Goal: Find specific page/section: Find specific page/section

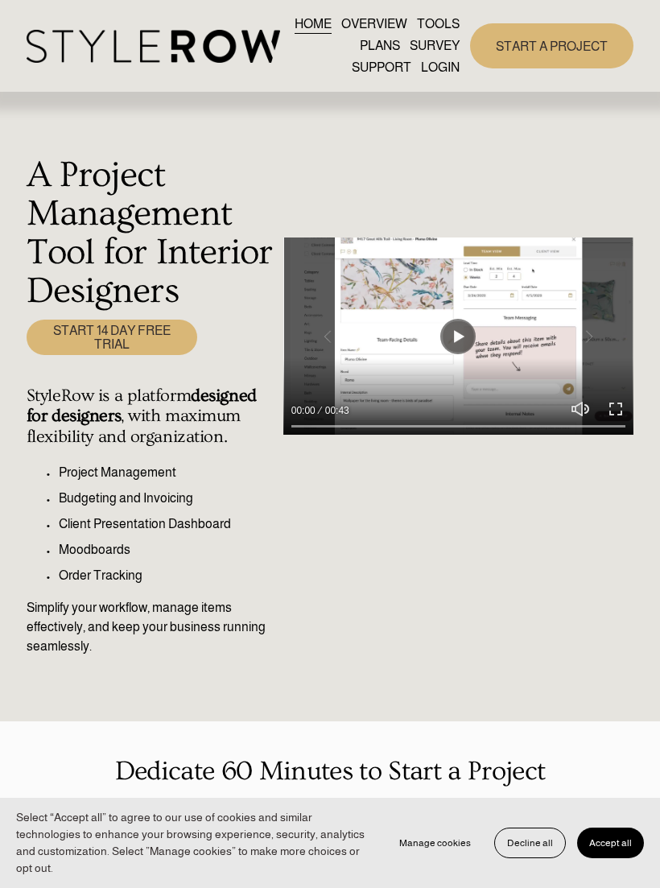
click at [0, 0] on div at bounding box center [0, 0] width 0 height 0
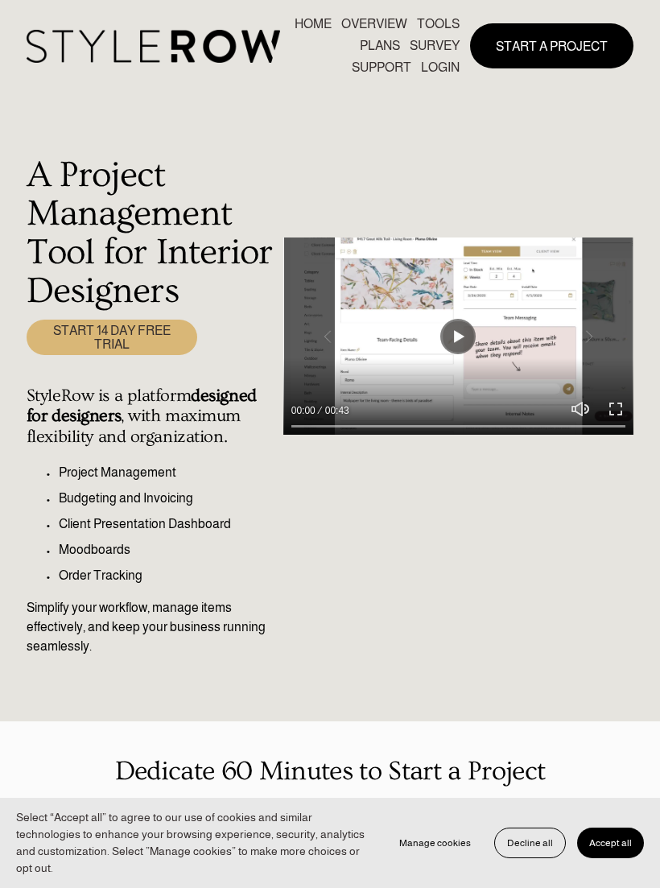
click at [358, 680] on link "LOGIN" at bounding box center [331, 677] width 122 height 39
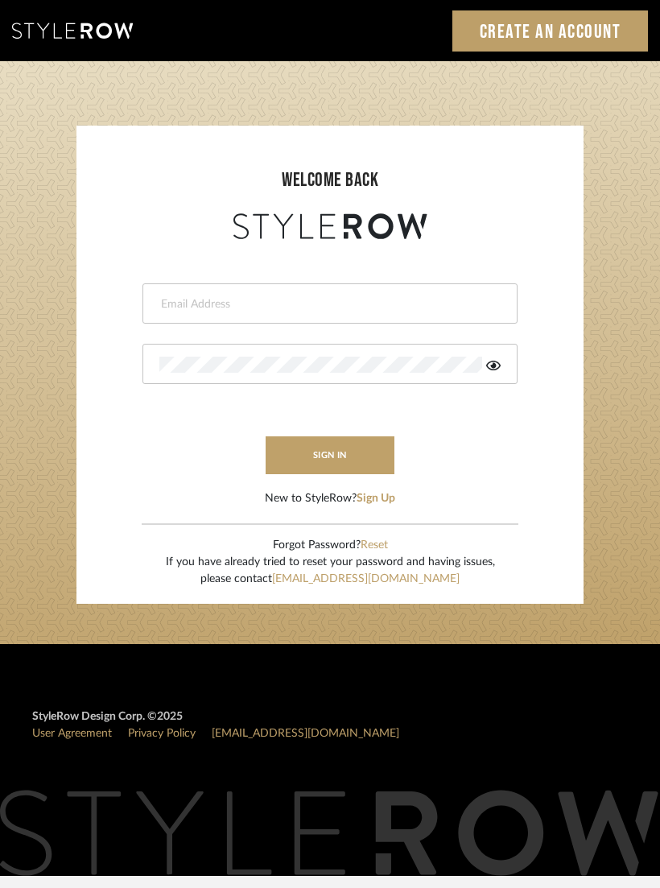
type input "[PERSON_NAME][EMAIL_ADDRESS][DOMAIN_NAME]"
click at [323, 448] on button "sign in" at bounding box center [330, 456] width 129 height 38
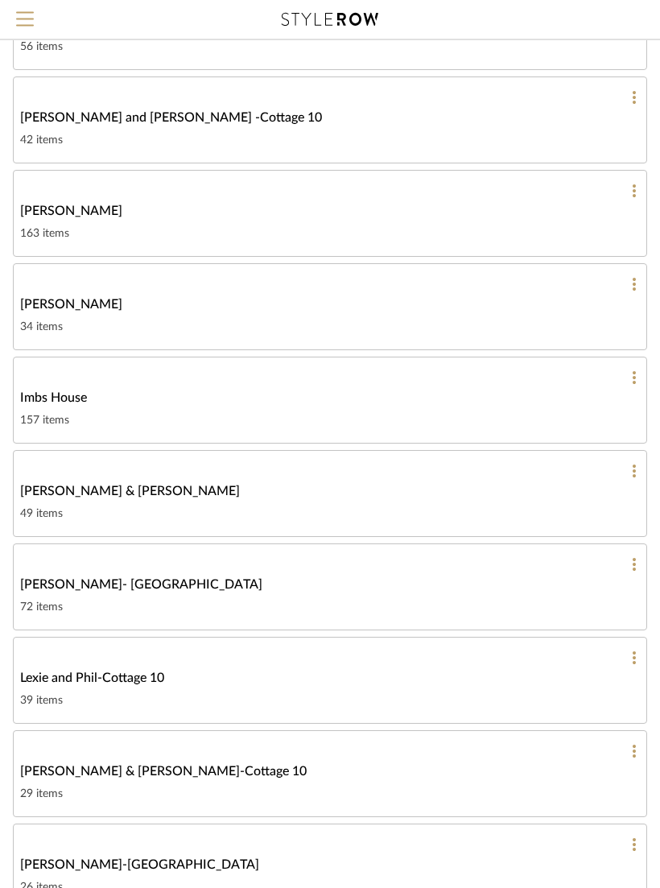
click at [440, 422] on div "157 items" at bounding box center [330, 421] width 620 height 19
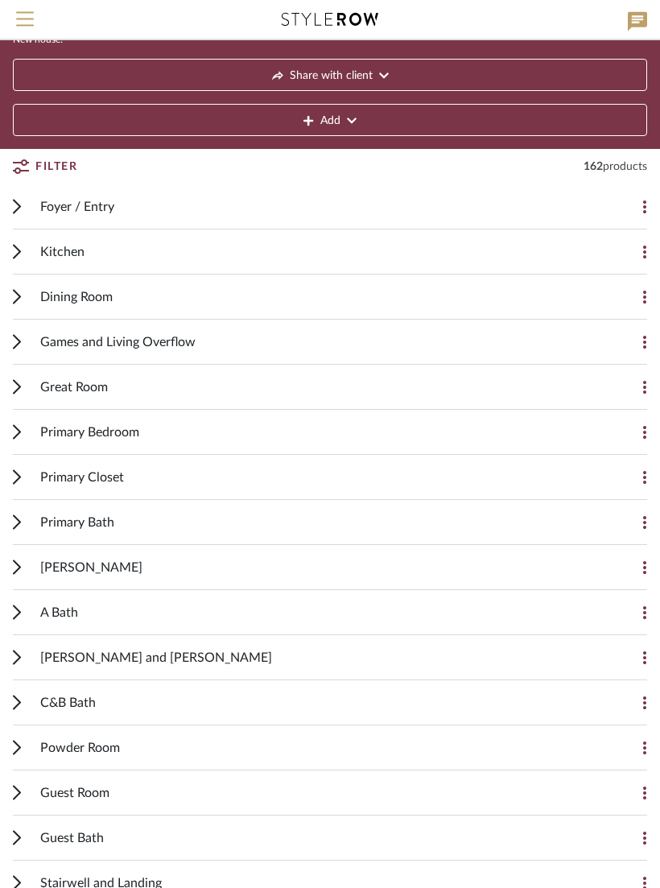
scroll to position [79, 0]
click at [183, 433] on div "Primary Bedroom" at bounding box center [318, 432] width 556 height 44
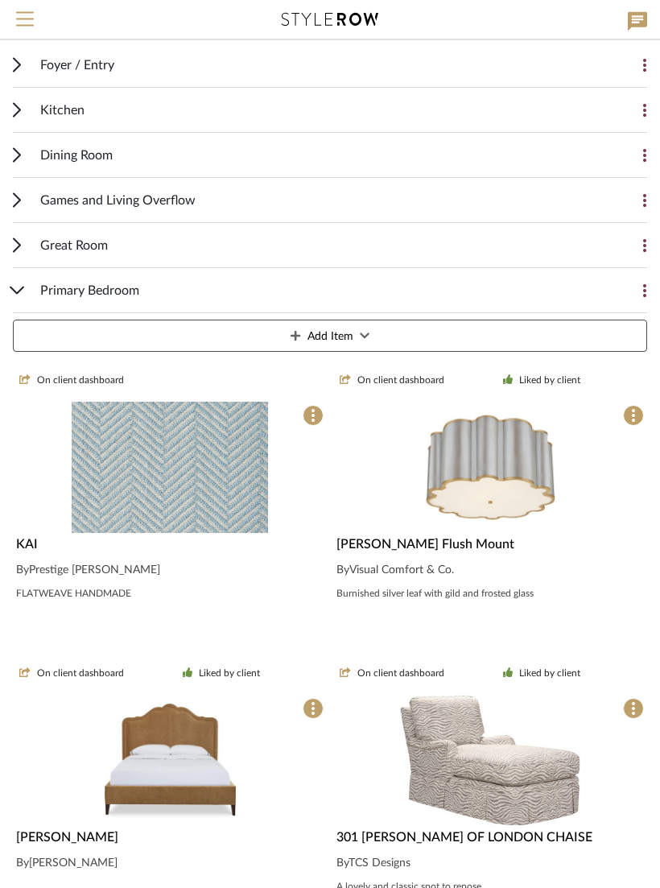
scroll to position [222, 0]
click at [0, 0] on img at bounding box center [0, 0] width 0 height 0
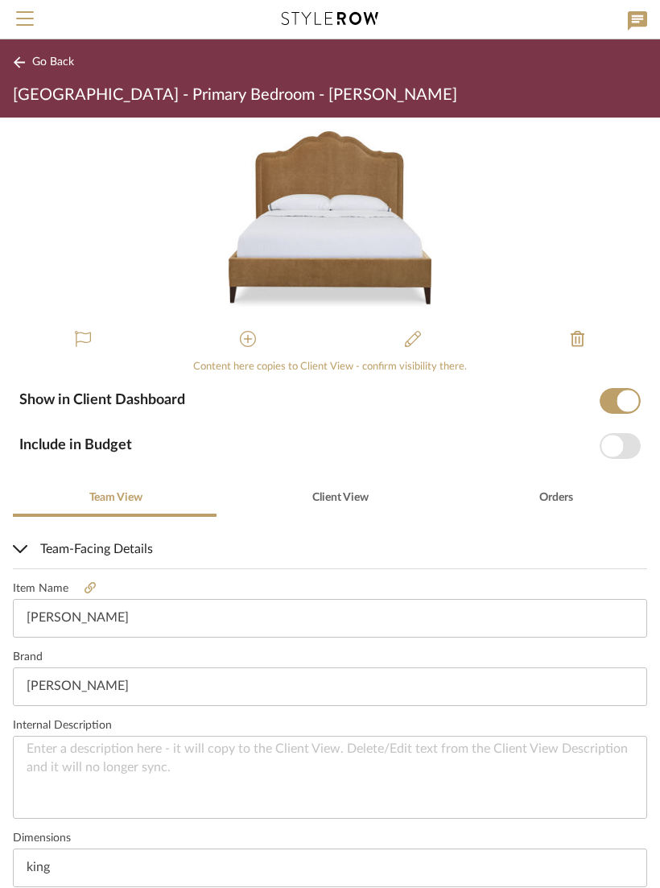
click at [101, 585] on link at bounding box center [89, 590] width 43 height 14
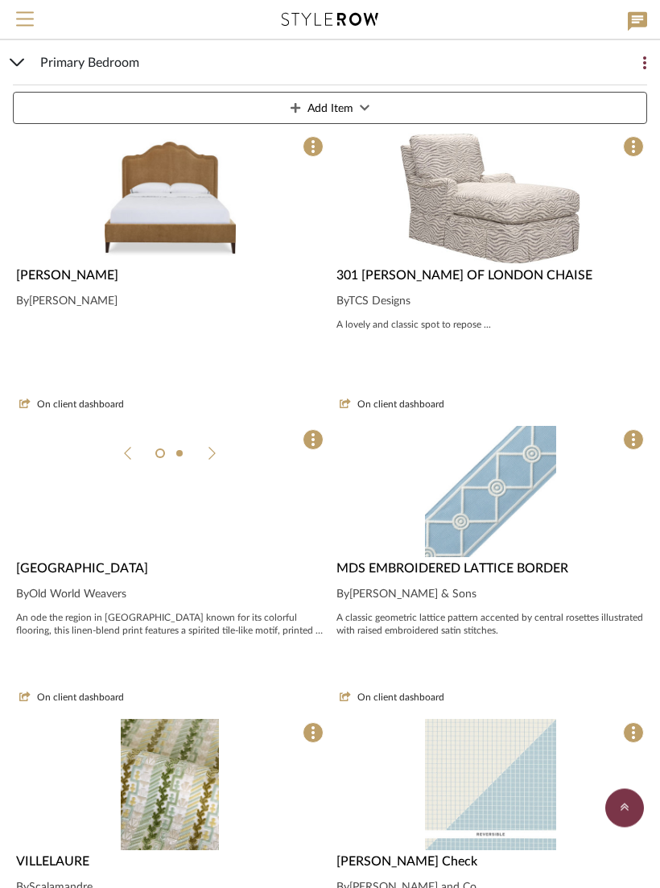
scroll to position [783, 0]
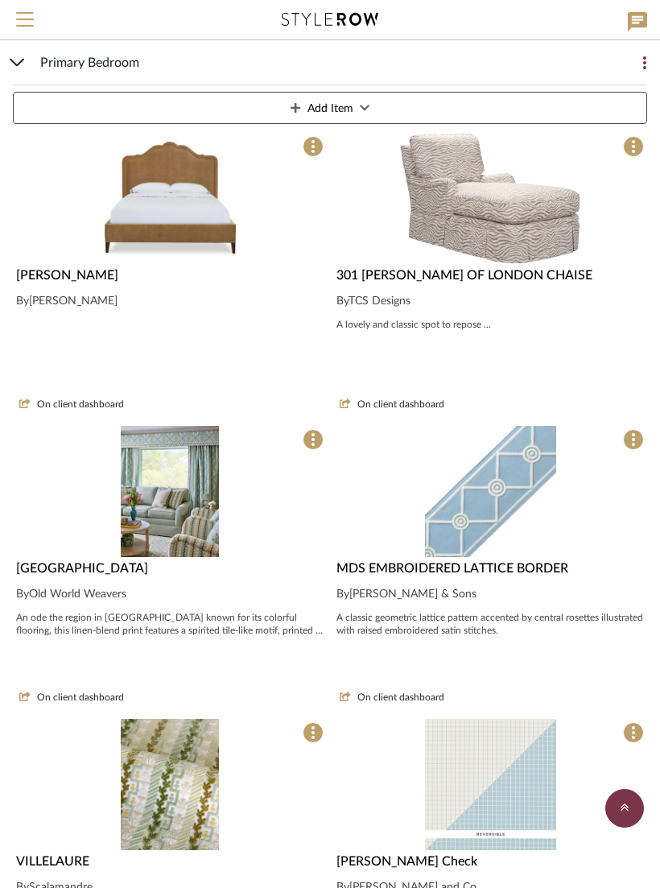
click at [0, 0] on img at bounding box center [0, 0] width 0 height 0
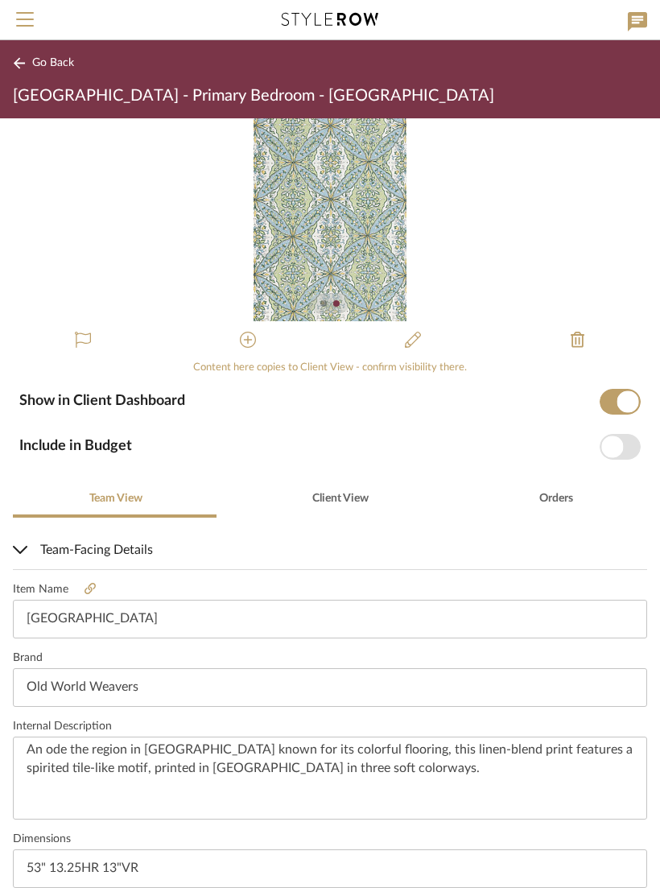
click at [358, 257] on img "1" at bounding box center [330, 219] width 152 height 203
click at [346, 214] on img "1" at bounding box center [330, 219] width 152 height 203
click at [95, 586] on link at bounding box center [89, 590] width 43 height 14
